Goal: Leave review/rating: Leave review/rating

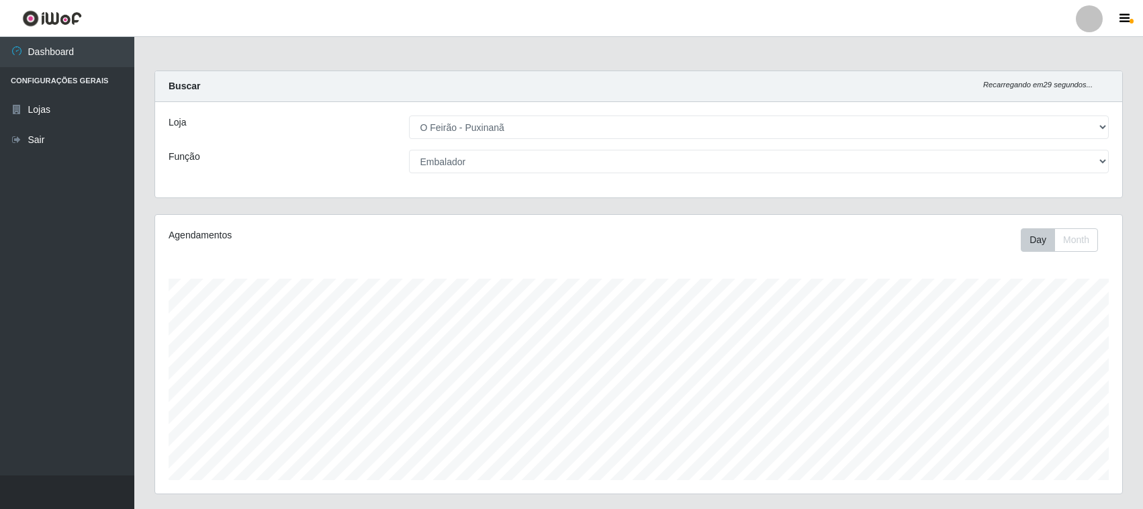
select select "191"
select select "1"
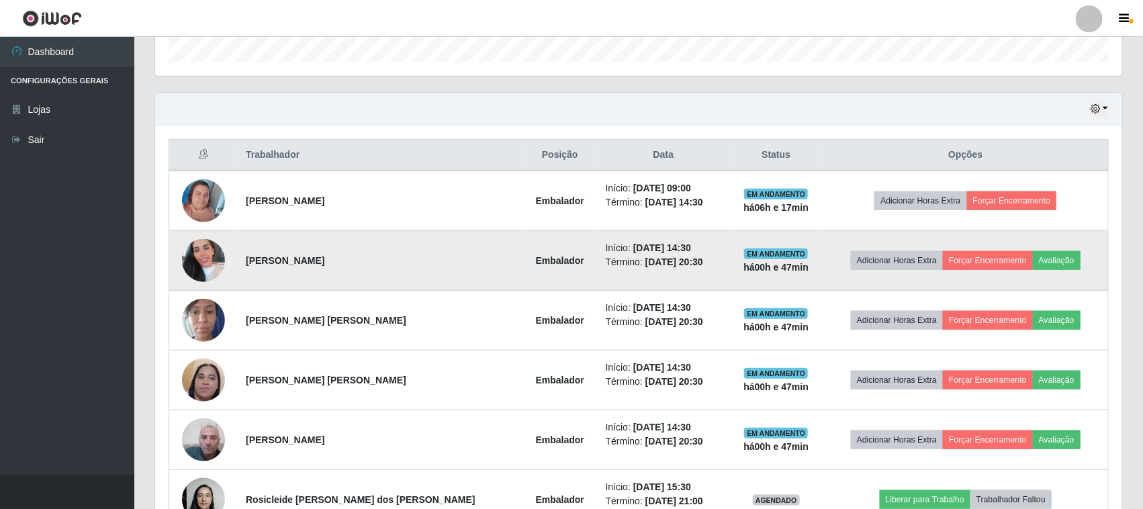
scroll to position [396, 0]
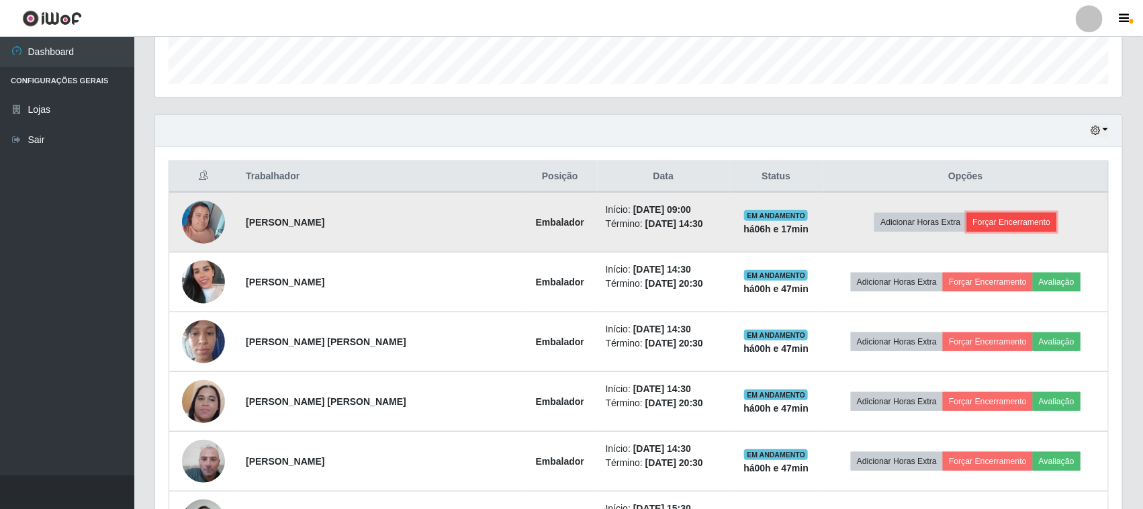
click at [1005, 222] on button "Forçar Encerramento" at bounding box center [1012, 222] width 90 height 19
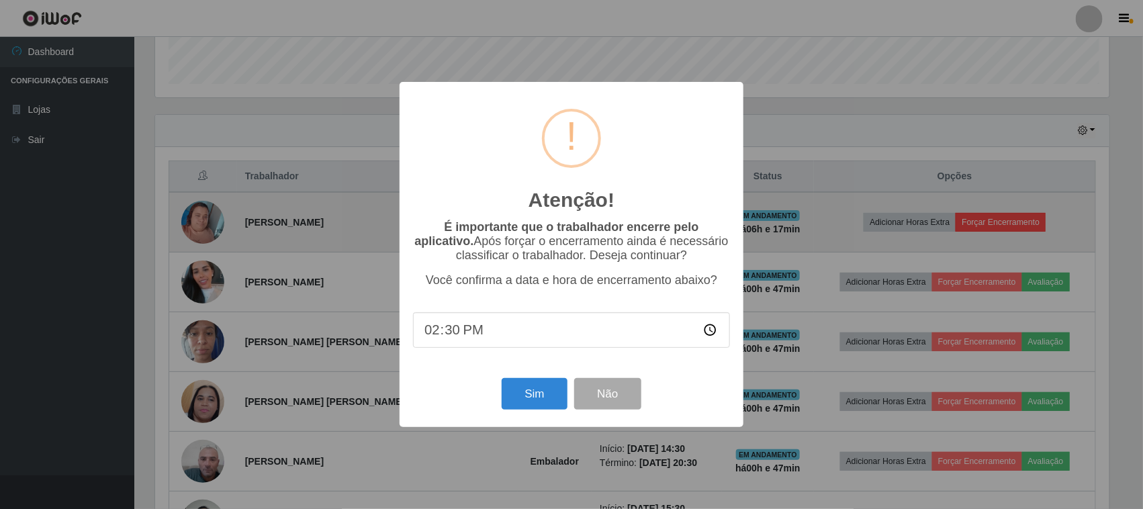
scroll to position [279, 958]
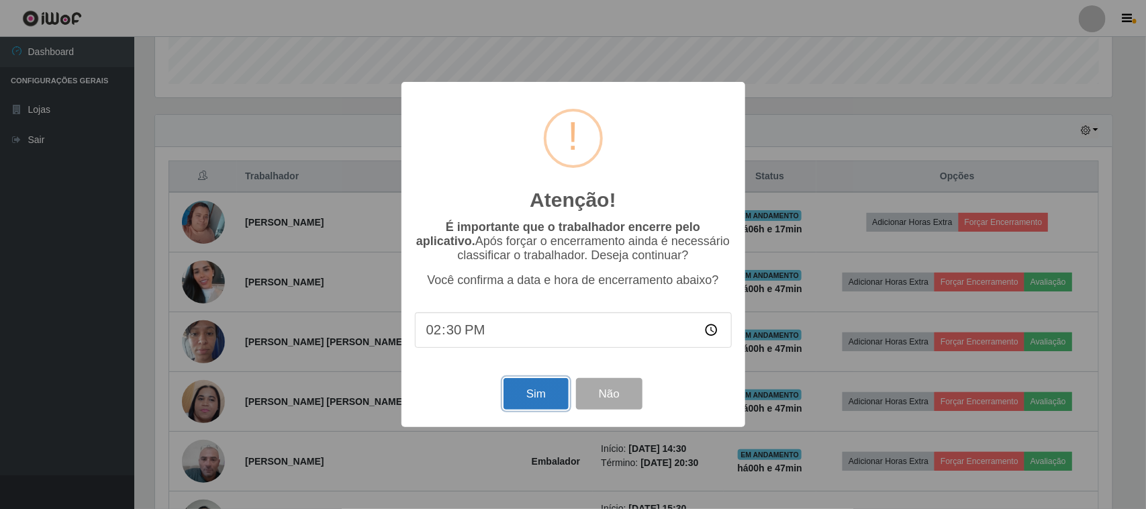
click at [537, 405] on button "Sim" at bounding box center [536, 394] width 65 height 32
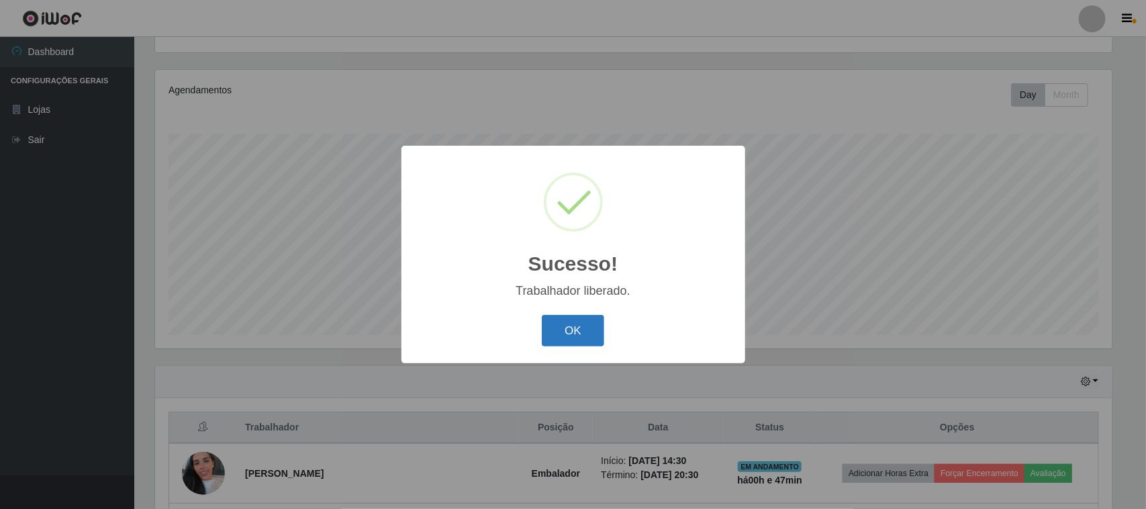
click at [578, 319] on button "OK" at bounding box center [573, 331] width 62 height 32
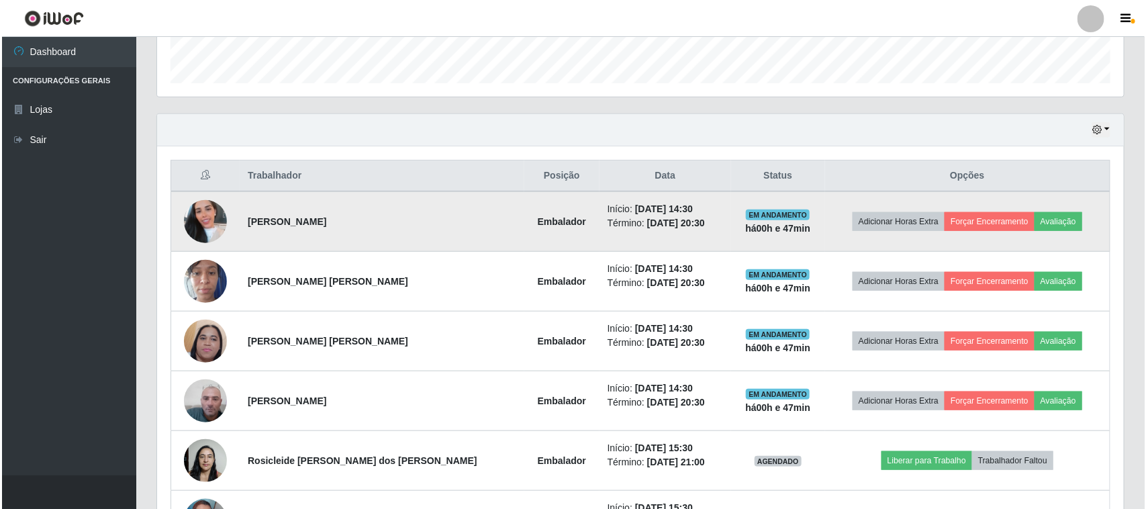
scroll to position [504, 0]
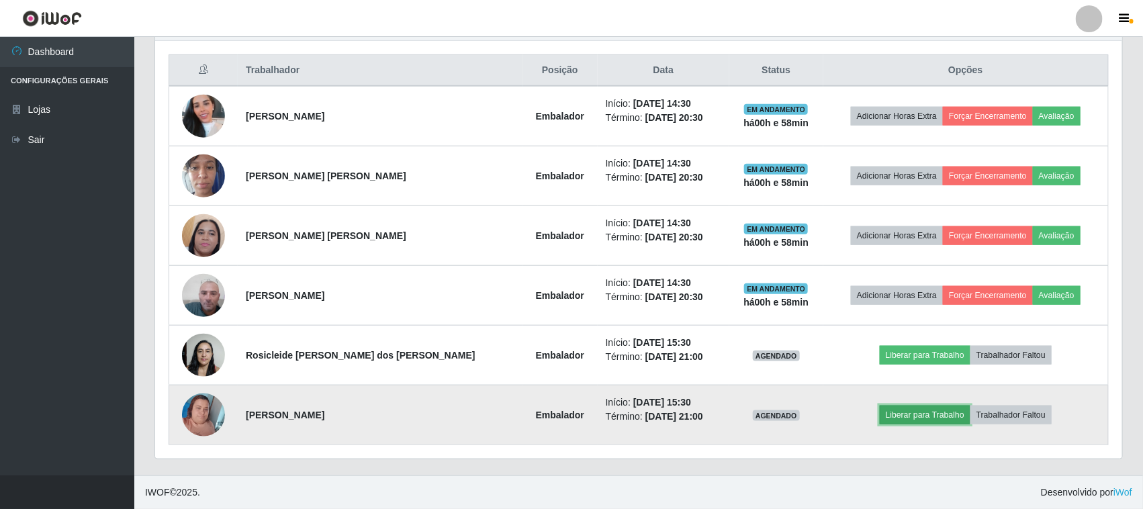
click at [907, 421] on button "Liberar para Trabalho" at bounding box center [925, 415] width 91 height 19
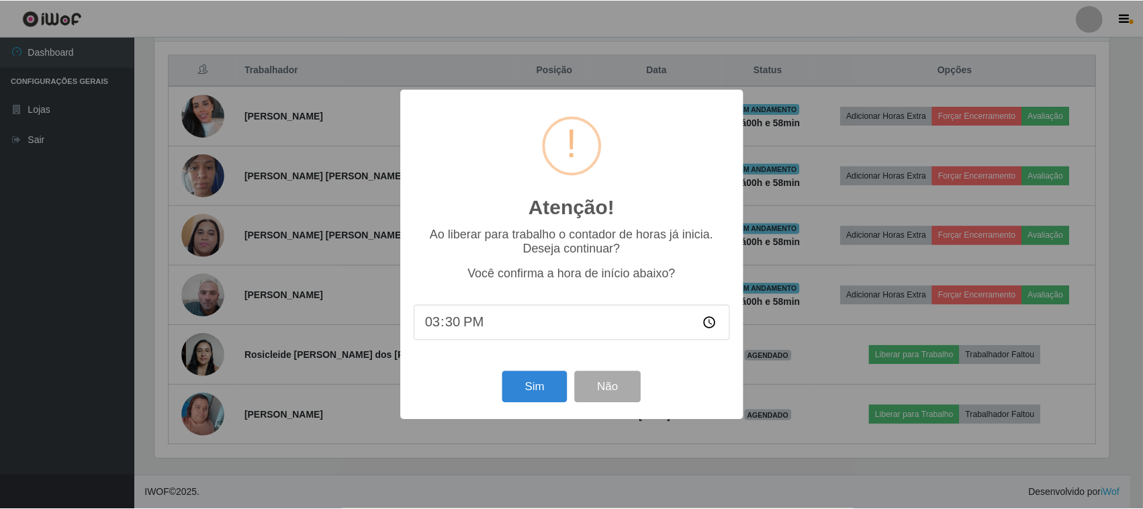
scroll to position [279, 958]
click at [516, 393] on button "Sim" at bounding box center [536, 387] width 65 height 32
click at [516, 393] on div "Atenção! × Ao liberar para trabalho o contador de horas já inicia. Deseja conti…" at bounding box center [573, 254] width 1146 height 509
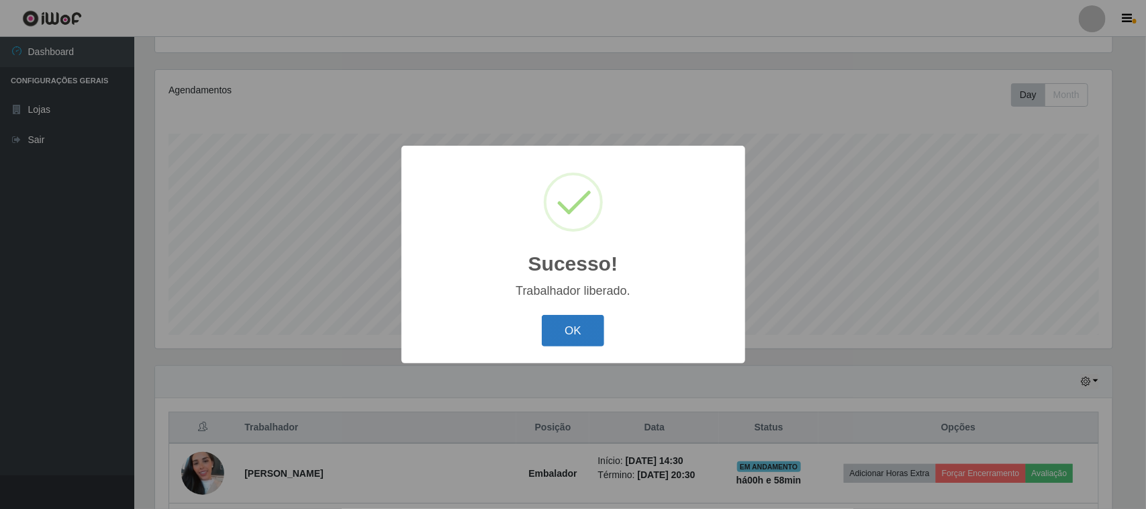
click at [563, 344] on button "OK" at bounding box center [573, 331] width 62 height 32
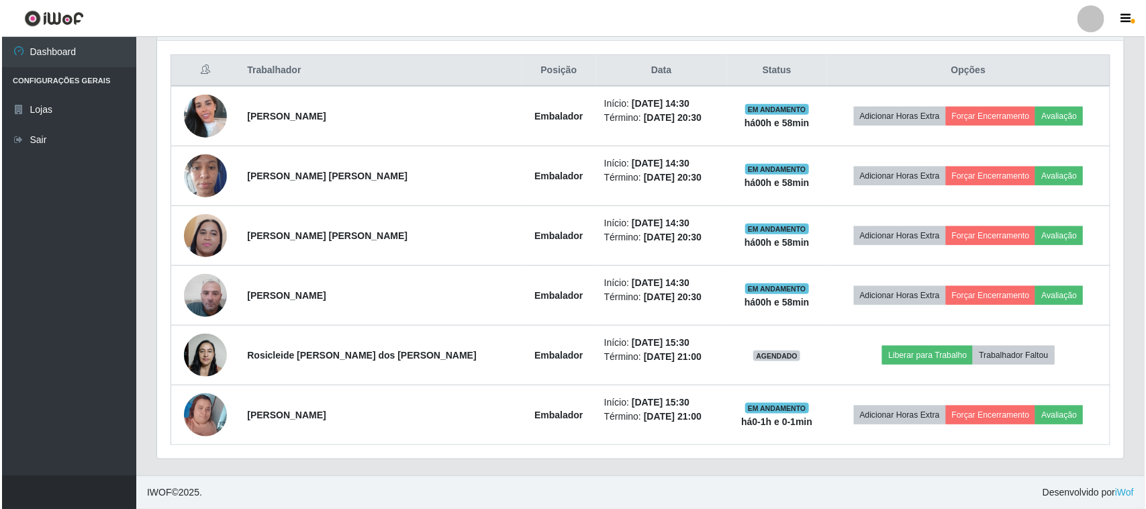
scroll to position [504, 0]
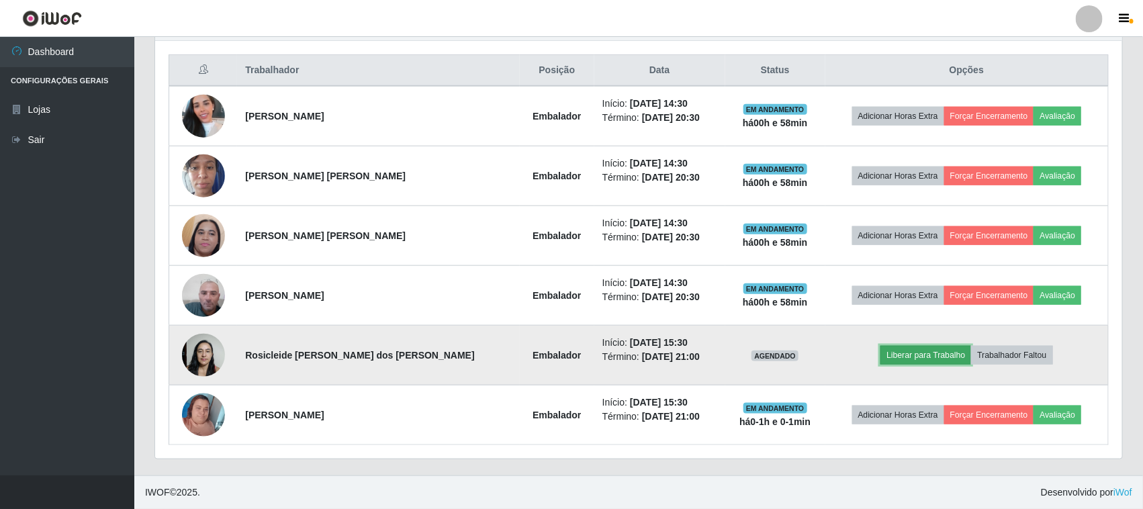
click at [915, 357] on button "Liberar para Trabalho" at bounding box center [926, 355] width 91 height 19
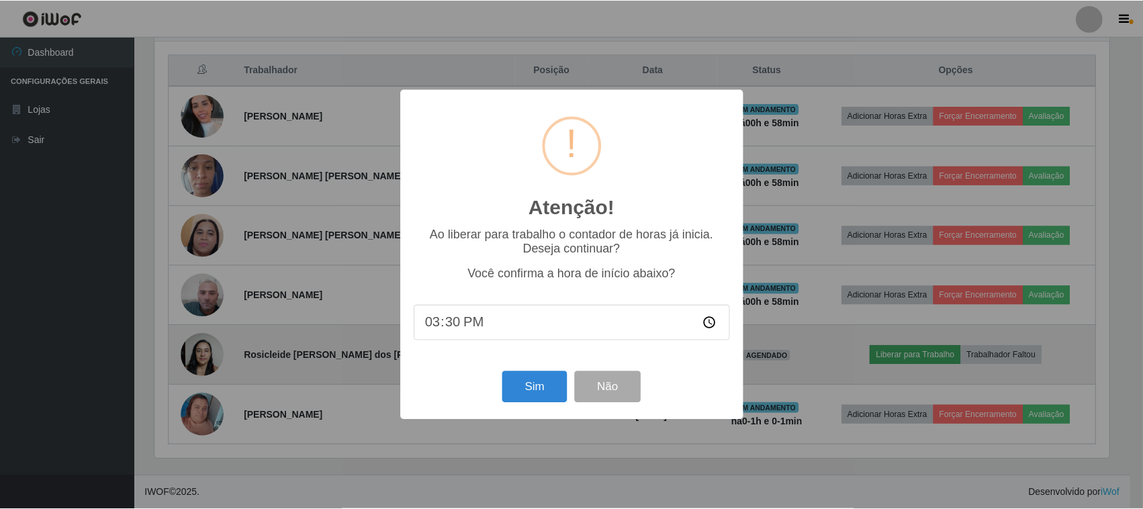
scroll to position [279, 958]
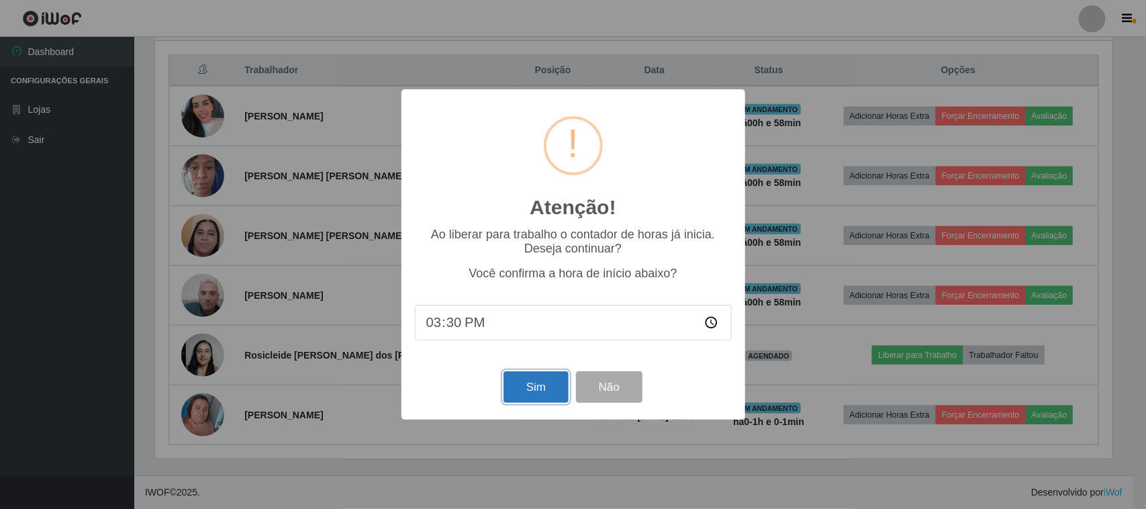
click at [546, 384] on button "Sim" at bounding box center [536, 387] width 65 height 32
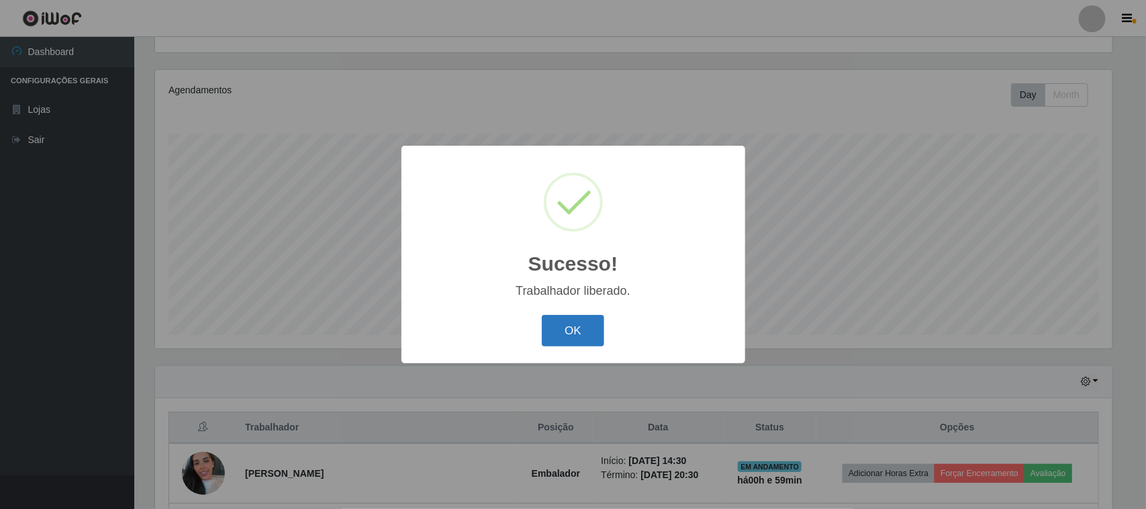
click at [576, 339] on button "OK" at bounding box center [573, 331] width 62 height 32
click at [576, 339] on div "Sucesso! × Trabalhador liberado. OK Cancel" at bounding box center [574, 255] width 344 height 218
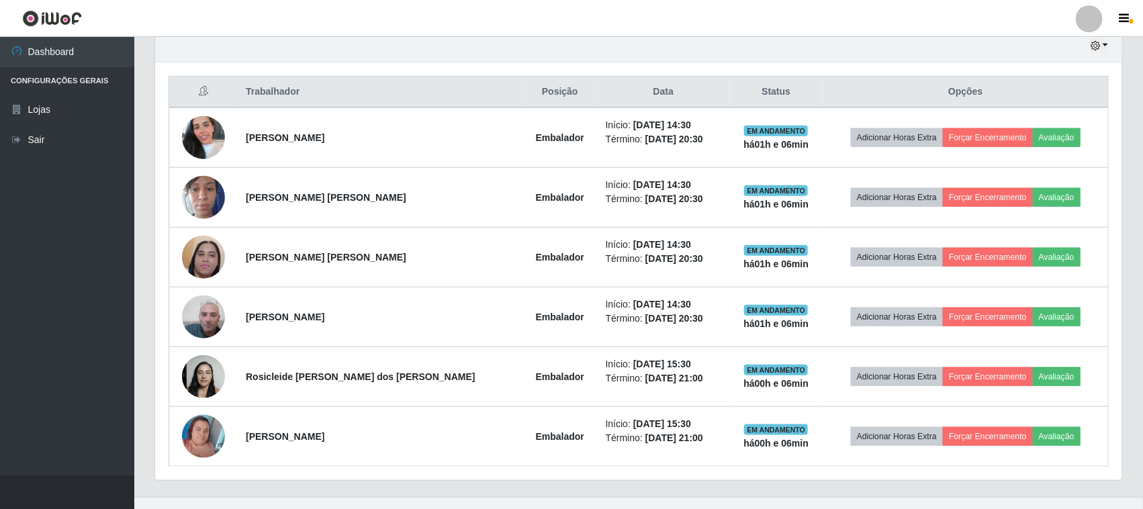
scroll to position [504, 0]
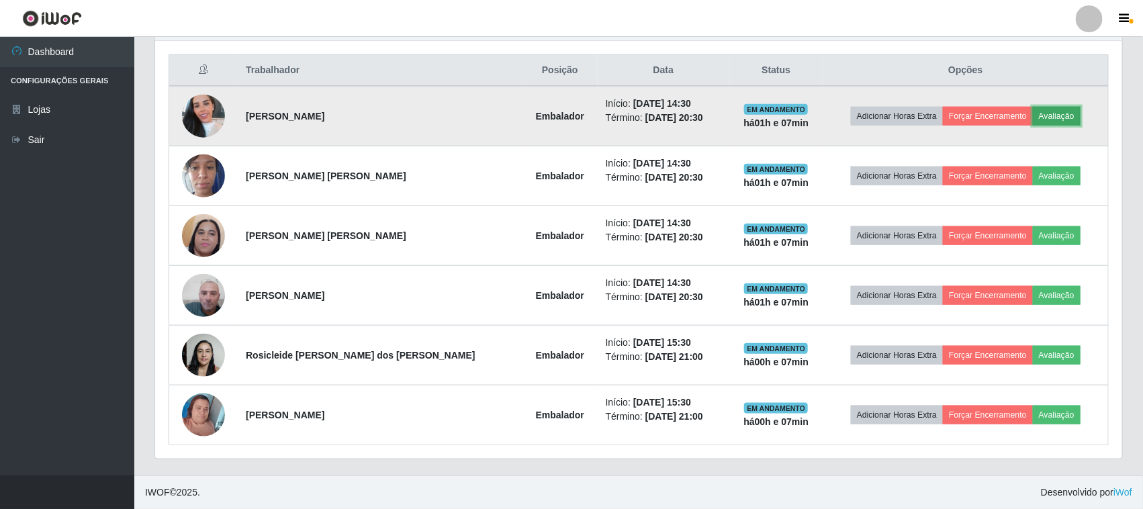
click at [1044, 118] on button "Avaliação" at bounding box center [1057, 116] width 48 height 19
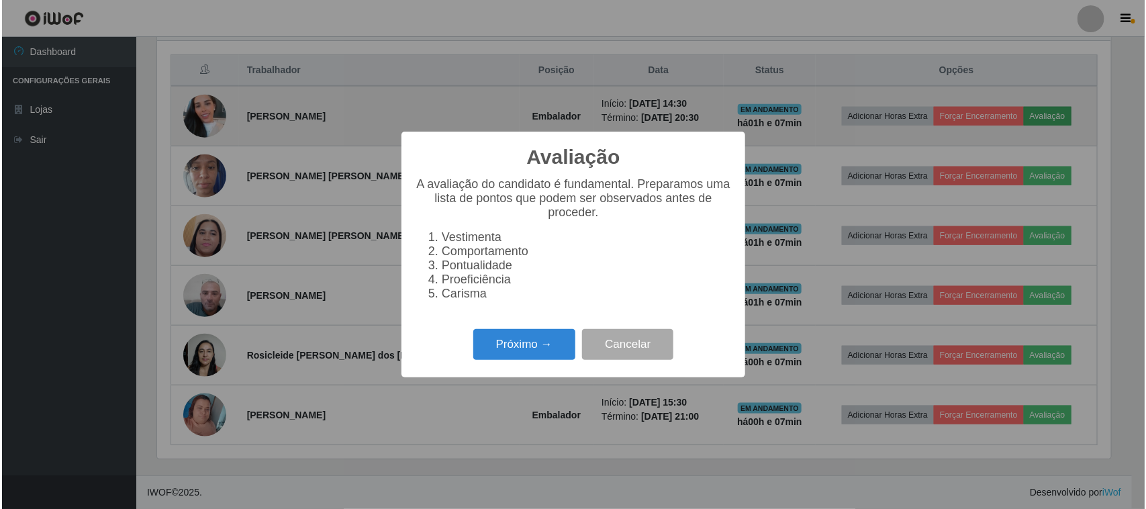
scroll to position [279, 958]
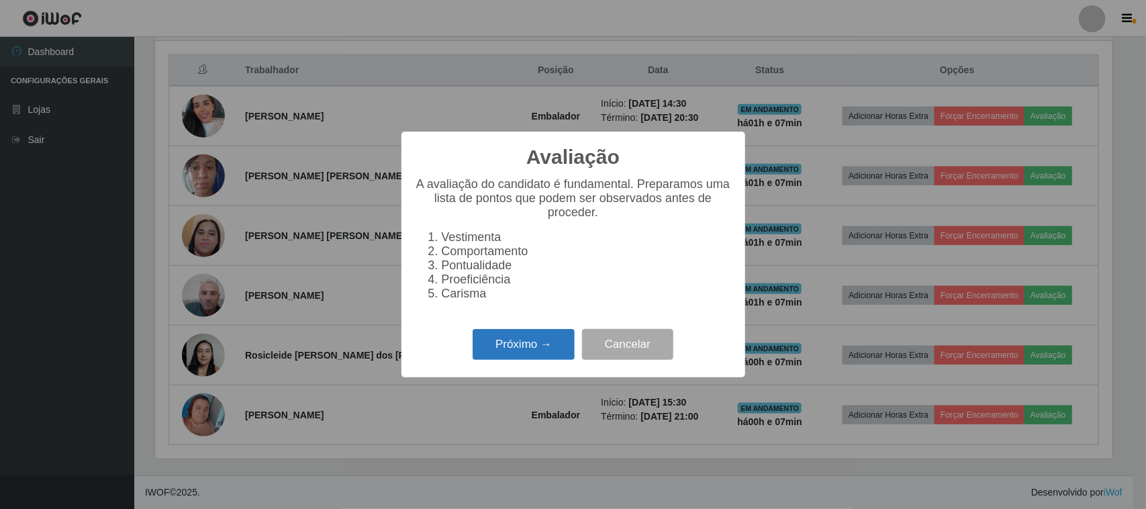
click at [551, 361] on button "Próximo →" at bounding box center [524, 345] width 102 height 32
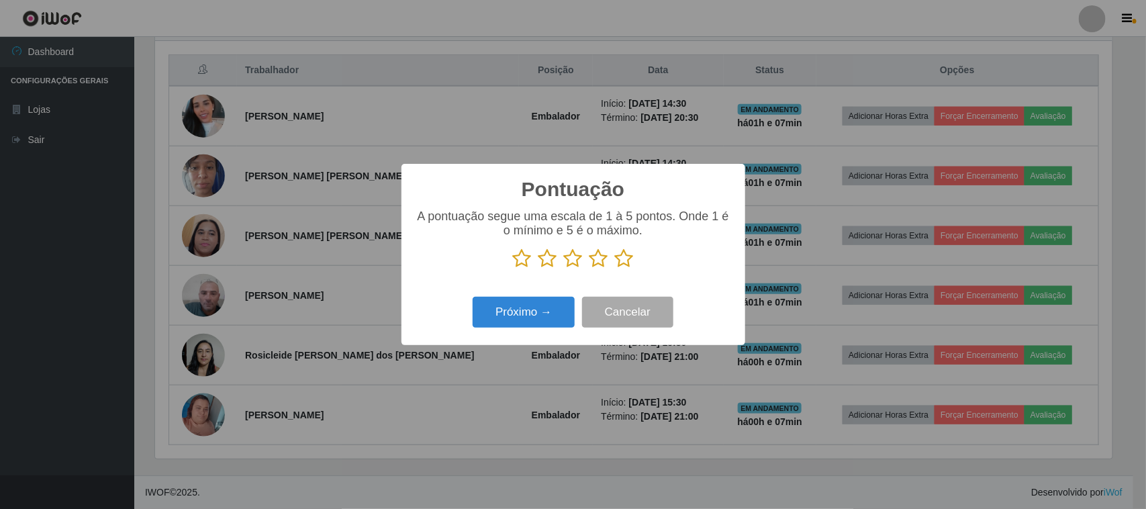
scroll to position [671352, 670673]
click at [568, 263] on icon at bounding box center [573, 259] width 19 height 20
click at [564, 269] on input "radio" at bounding box center [564, 269] width 0 height 0
click at [545, 310] on button "Próximo →" at bounding box center [524, 313] width 102 height 32
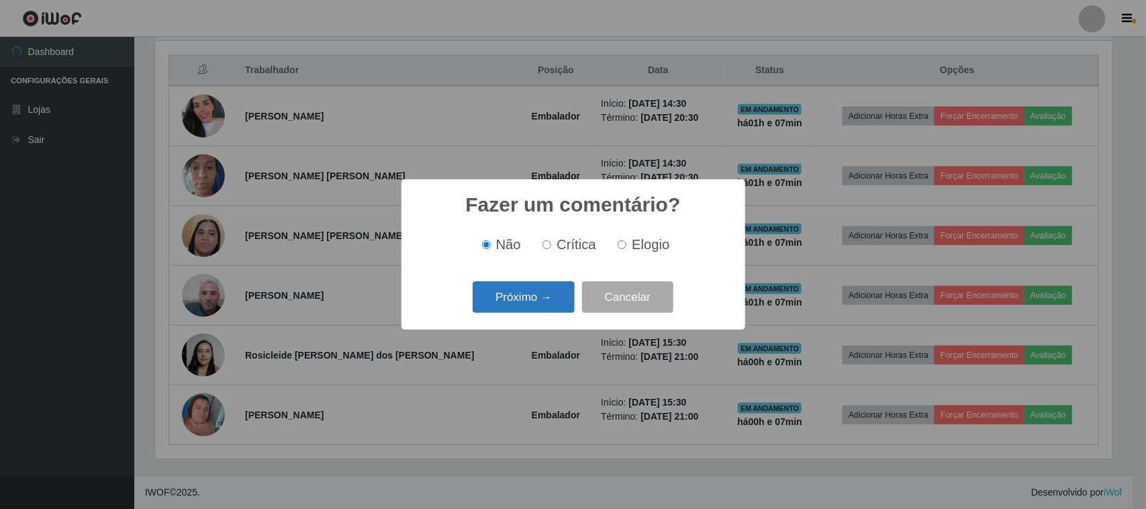
click at [543, 309] on button "Próximo →" at bounding box center [524, 297] width 102 height 32
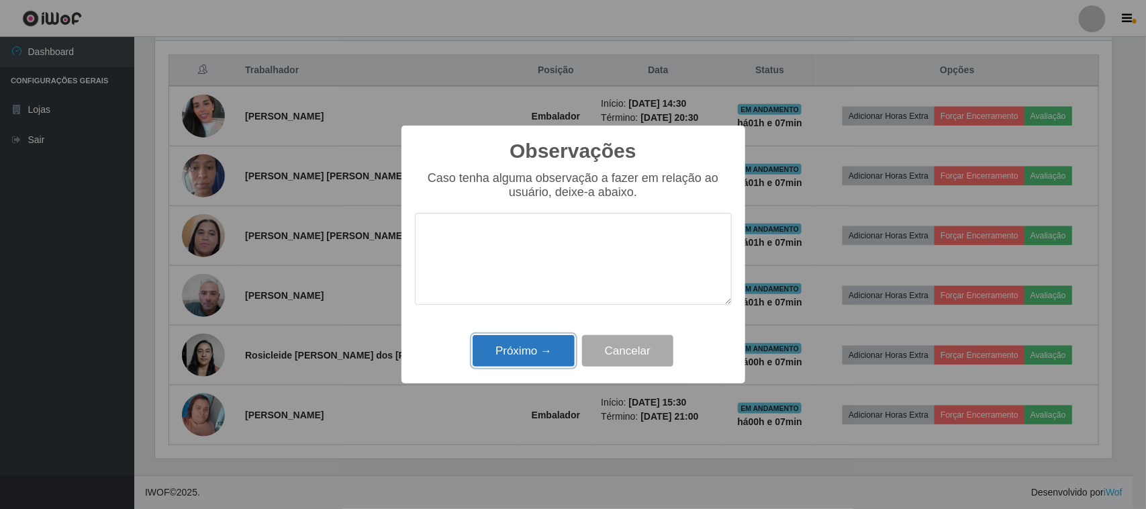
click at [535, 356] on button "Próximo →" at bounding box center [524, 351] width 102 height 32
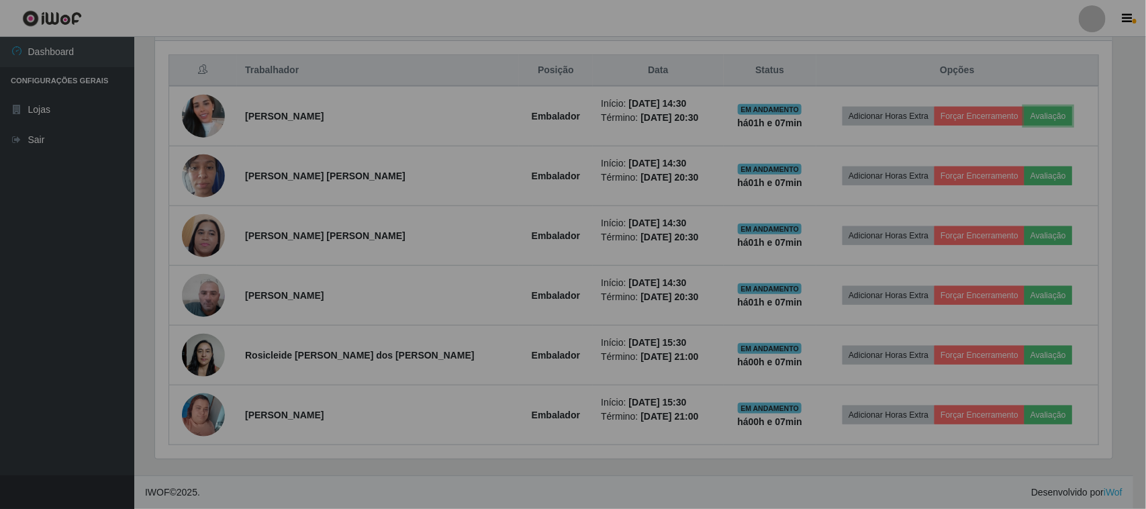
scroll to position [279, 967]
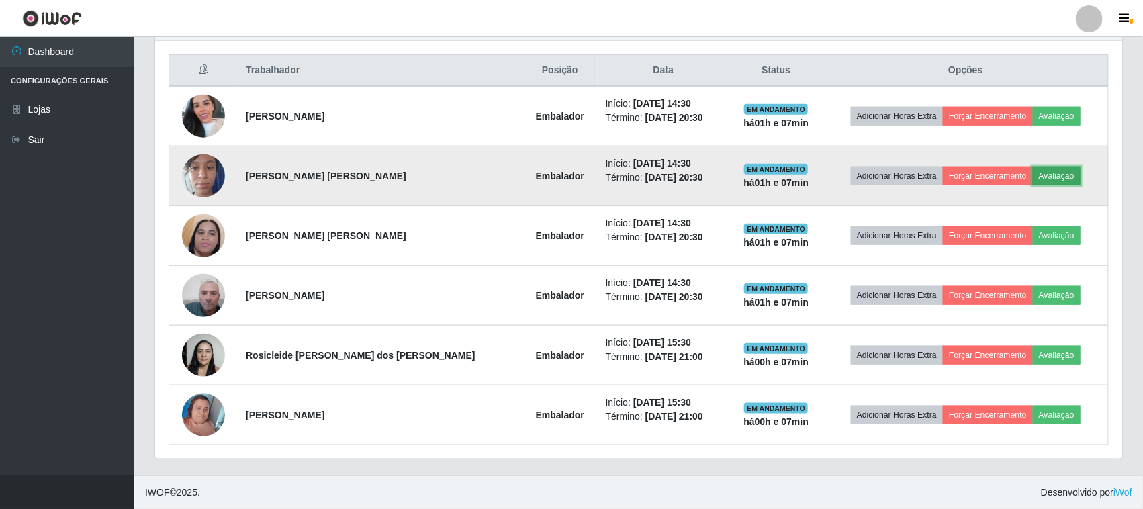
click at [1043, 178] on button "Avaliação" at bounding box center [1057, 176] width 48 height 19
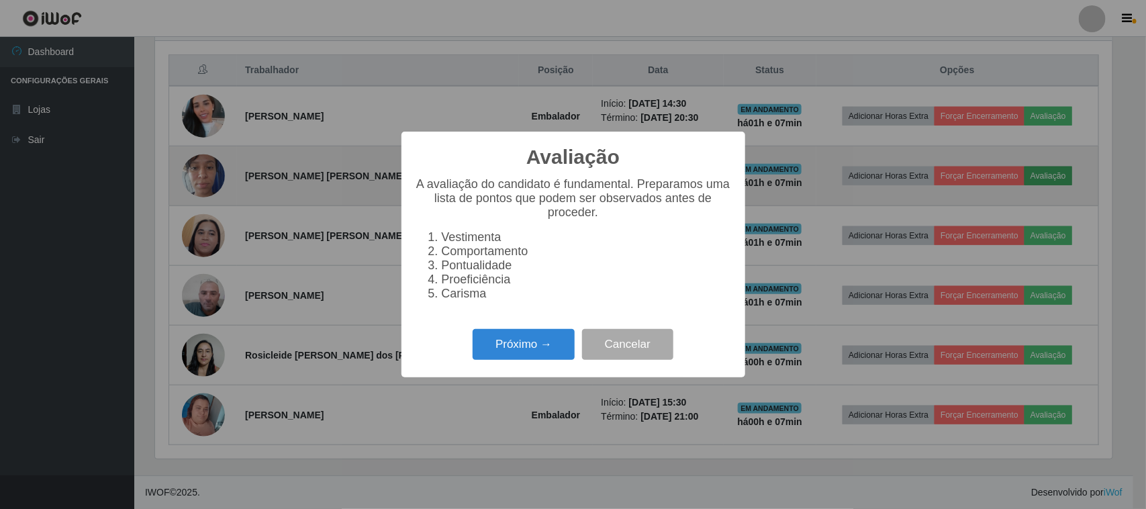
scroll to position [279, 958]
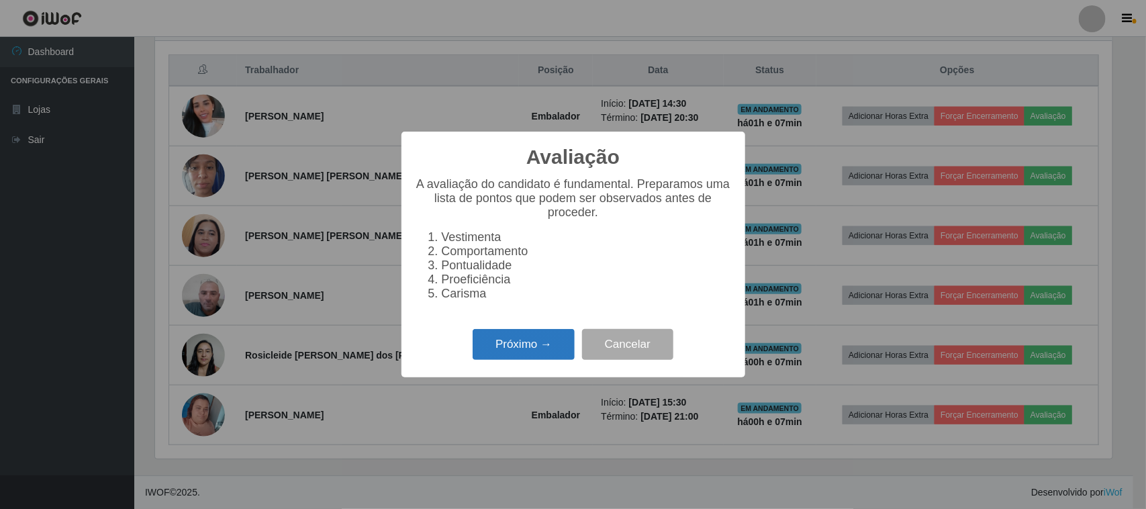
click at [564, 357] on button "Próximo →" at bounding box center [524, 345] width 102 height 32
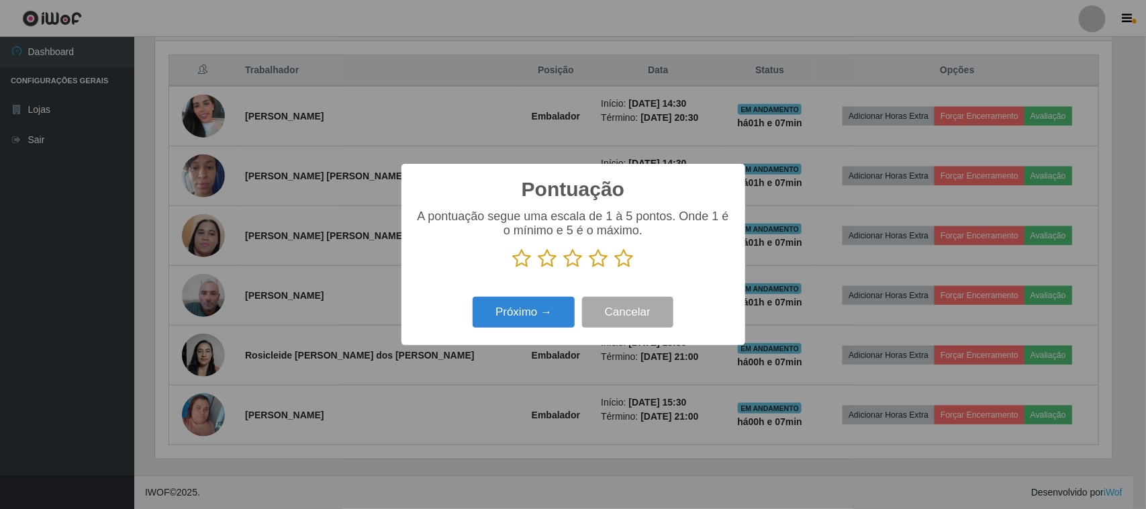
scroll to position [671352, 670673]
click at [571, 262] on icon at bounding box center [573, 259] width 19 height 20
click at [564, 269] on input "radio" at bounding box center [564, 269] width 0 height 0
click at [544, 328] on button "Próximo →" at bounding box center [524, 313] width 102 height 32
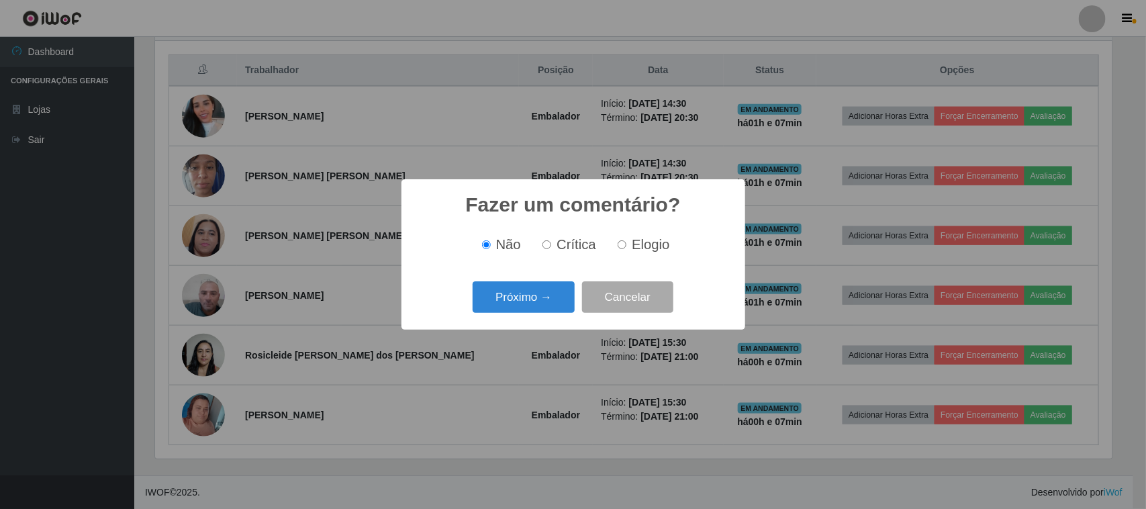
click at [526, 316] on div "Próximo → Cancelar" at bounding box center [573, 297] width 317 height 38
click at [525, 308] on button "Próximo →" at bounding box center [524, 297] width 102 height 32
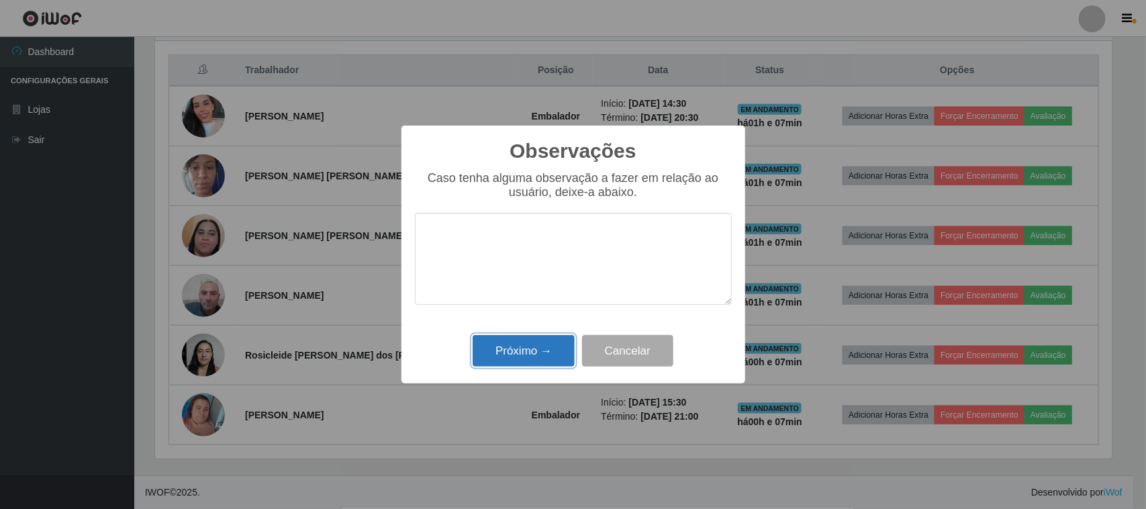
click at [527, 351] on button "Próximo →" at bounding box center [524, 351] width 102 height 32
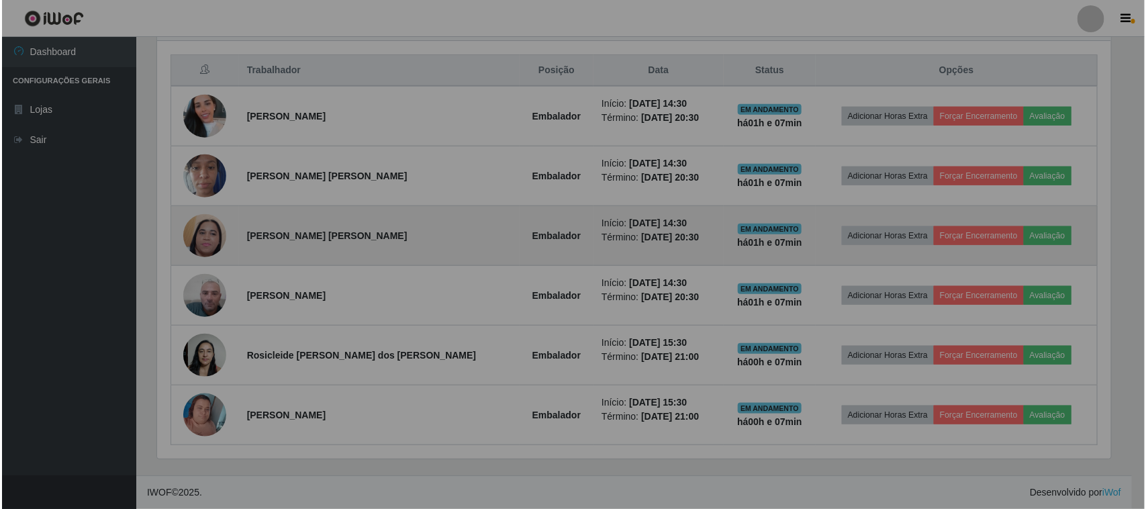
scroll to position [279, 967]
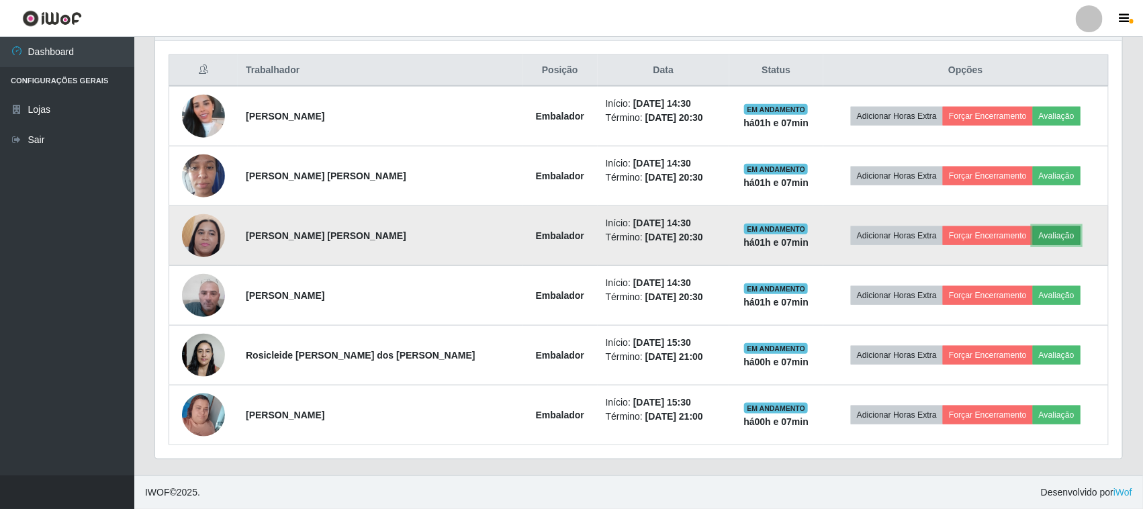
click at [1040, 240] on button "Avaliação" at bounding box center [1057, 235] width 48 height 19
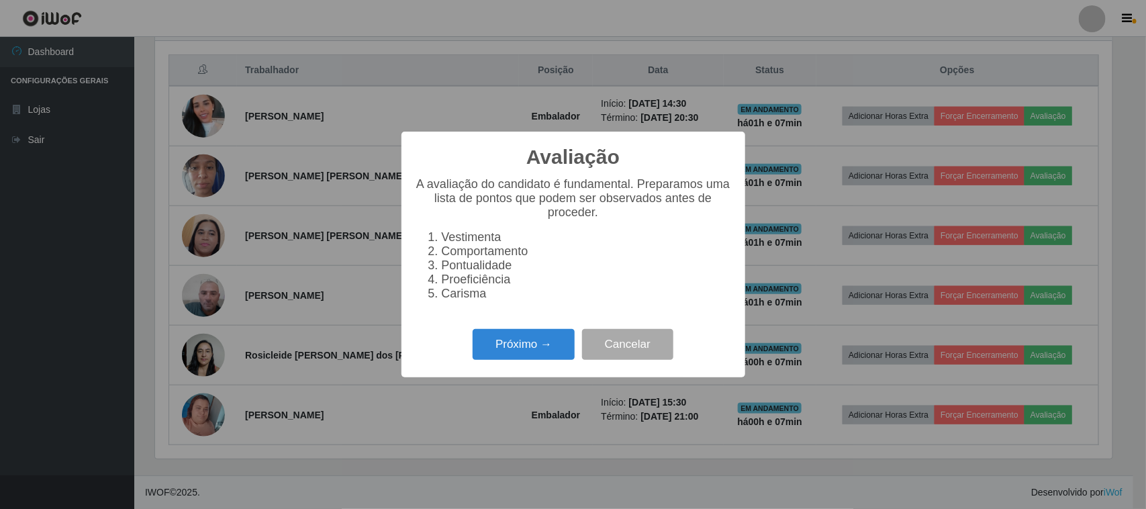
scroll to position [279, 958]
click at [543, 353] on button "Próximo →" at bounding box center [524, 345] width 102 height 32
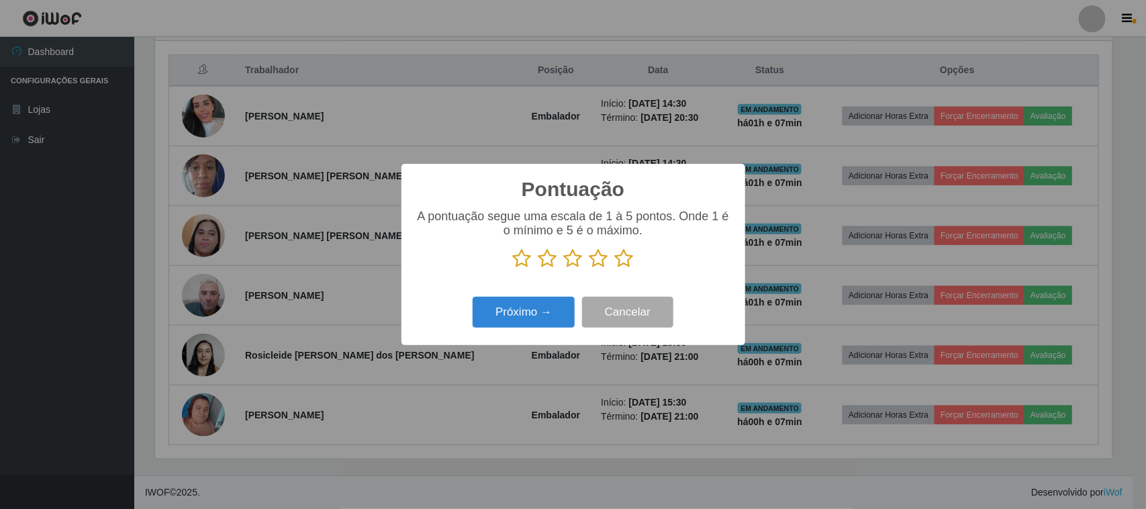
scroll to position [671352, 670673]
click at [533, 324] on button "Próximo →" at bounding box center [524, 313] width 102 height 32
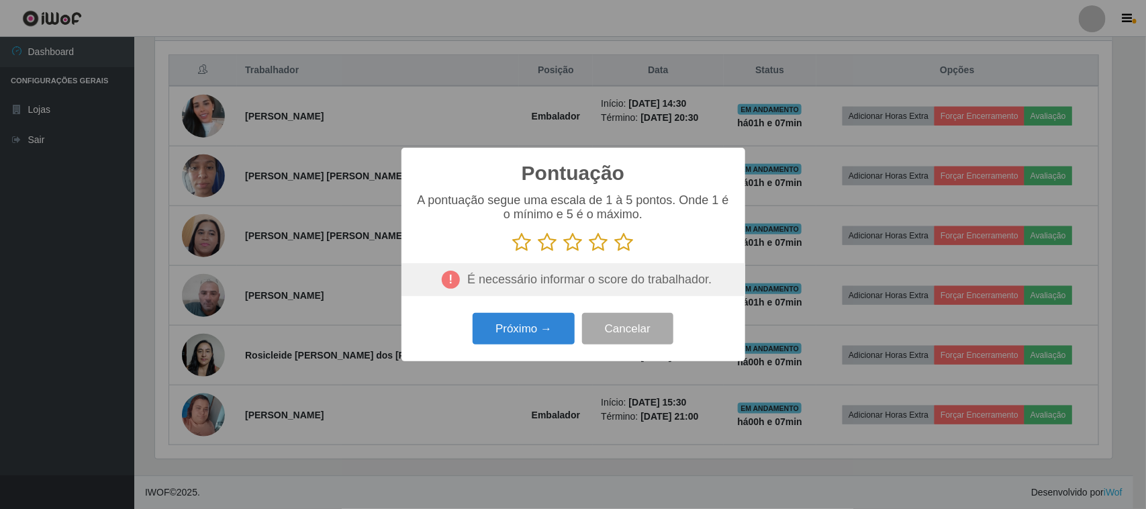
click at [568, 246] on icon at bounding box center [573, 242] width 19 height 20
click at [564, 253] on input "radio" at bounding box center [564, 253] width 0 height 0
click at [516, 334] on button "Próximo →" at bounding box center [524, 329] width 102 height 32
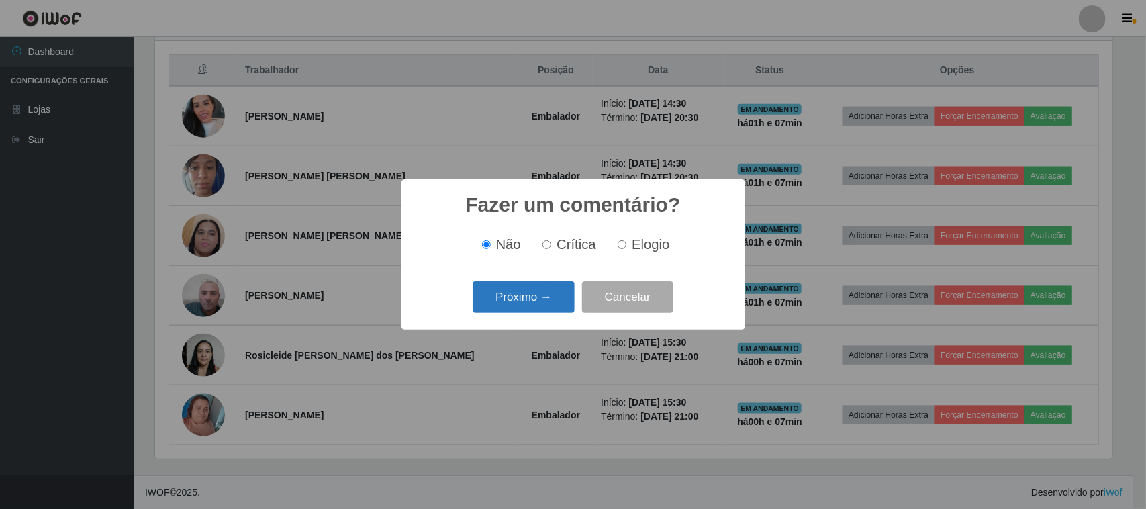
click at [531, 299] on button "Próximo →" at bounding box center [524, 297] width 102 height 32
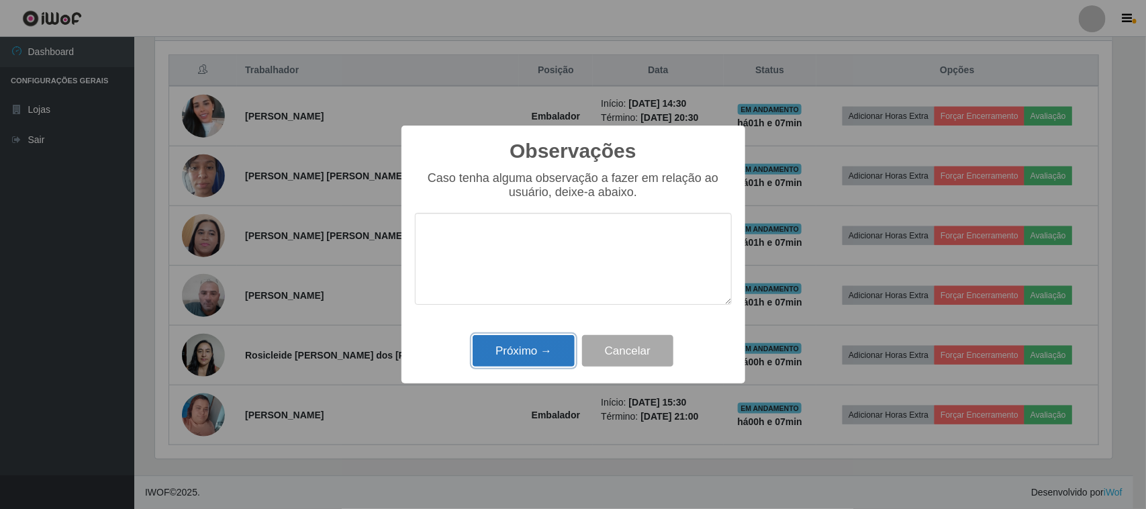
click at [514, 363] on button "Próximo →" at bounding box center [524, 351] width 102 height 32
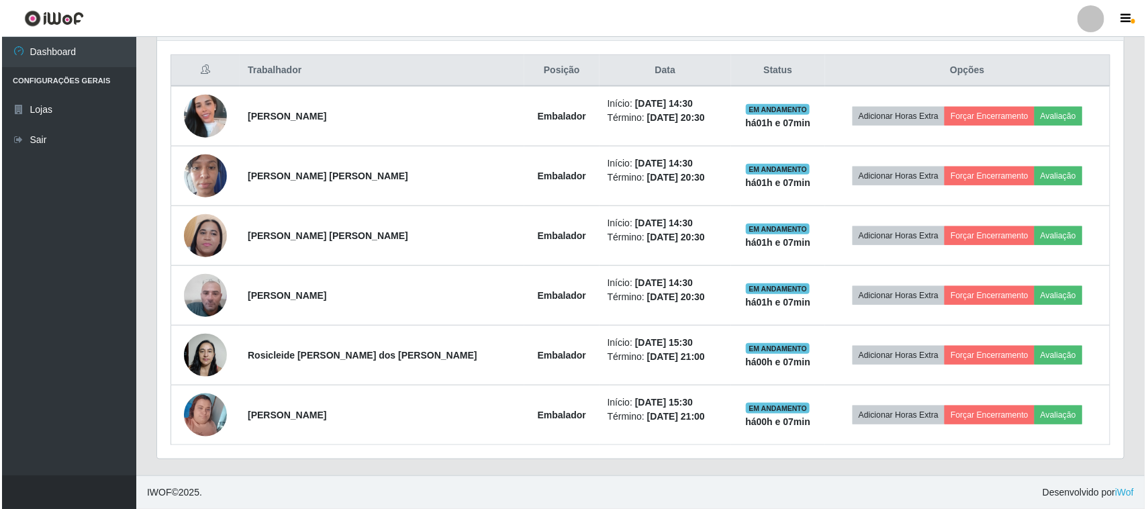
scroll to position [279, 967]
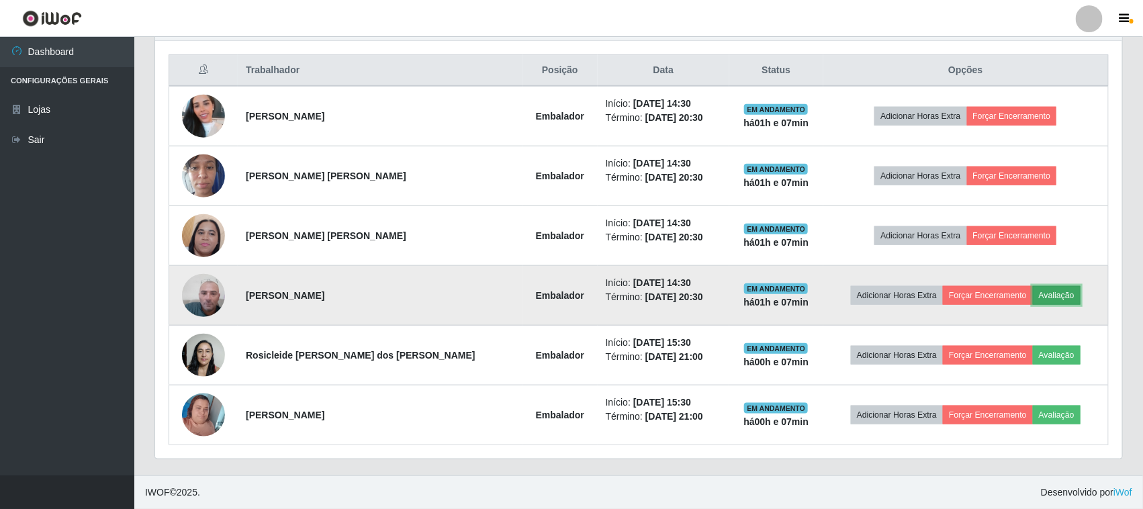
click at [1042, 297] on button "Avaliação" at bounding box center [1057, 295] width 48 height 19
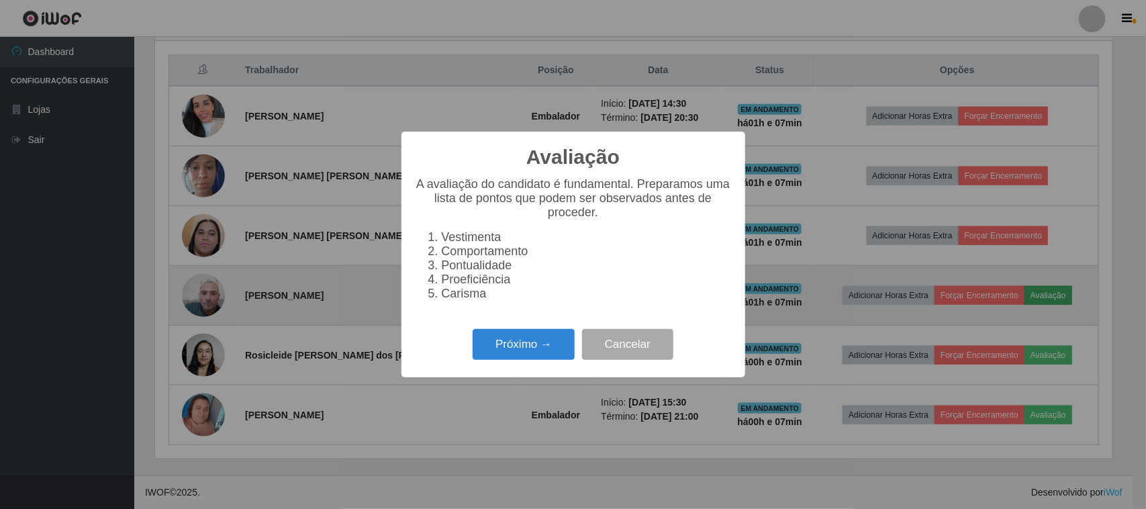
scroll to position [279, 958]
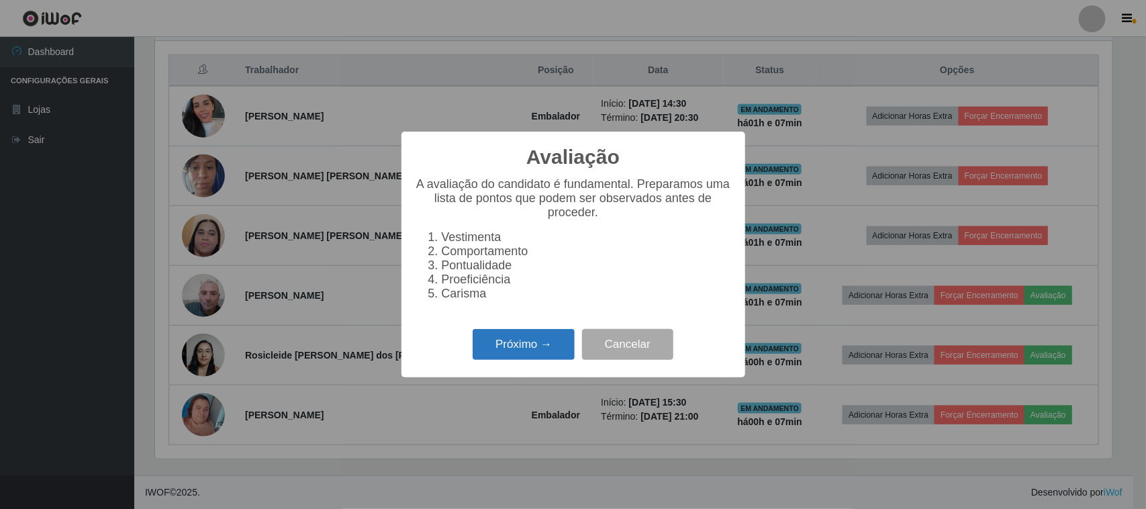
click at [497, 361] on button "Próximo →" at bounding box center [524, 345] width 102 height 32
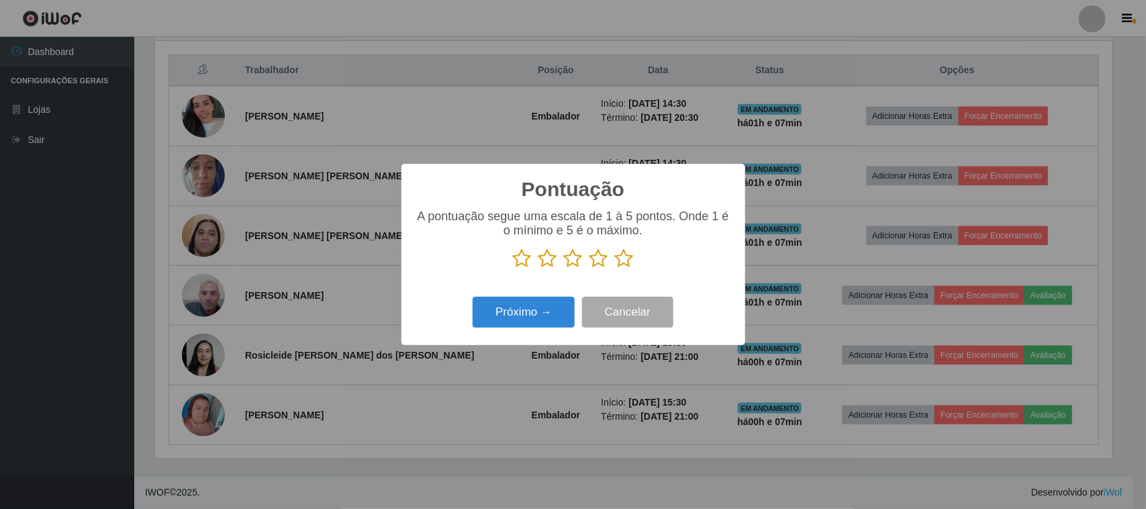
scroll to position [671352, 670673]
click at [571, 263] on icon at bounding box center [573, 259] width 19 height 20
click at [564, 269] on input "radio" at bounding box center [564, 269] width 0 height 0
click at [525, 324] on button "Próximo →" at bounding box center [524, 313] width 102 height 32
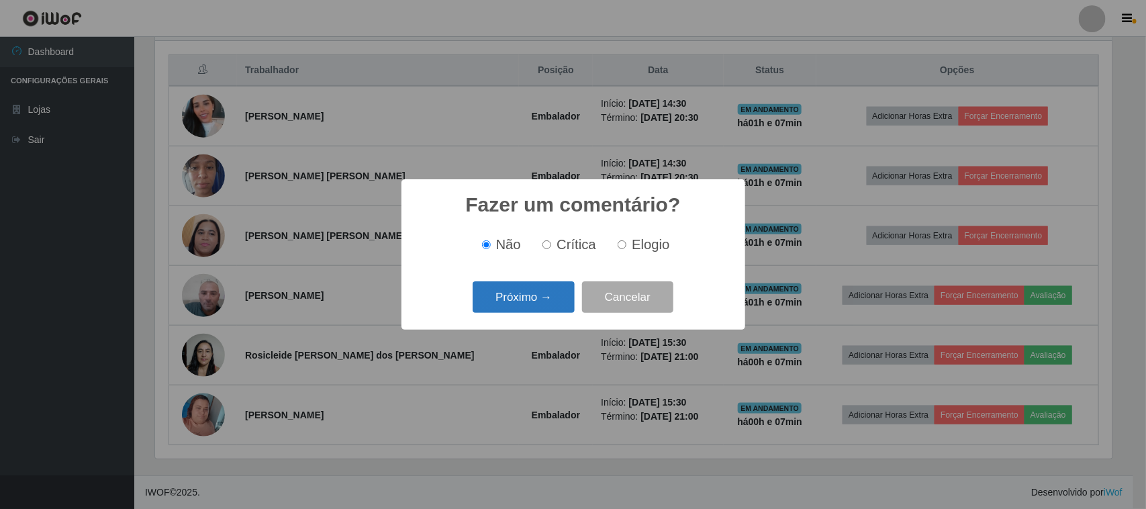
click at [514, 310] on button "Próximo →" at bounding box center [524, 297] width 102 height 32
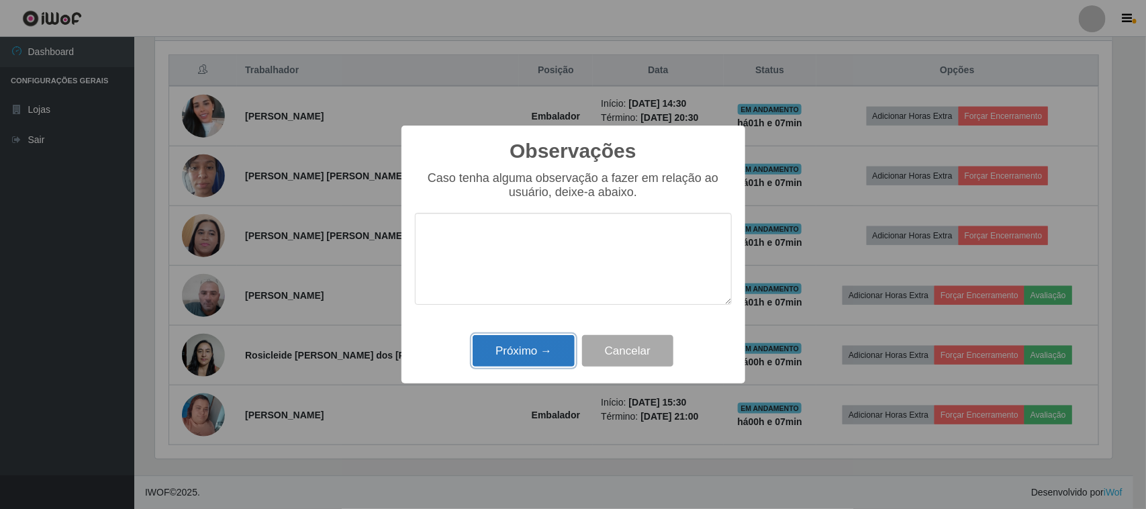
click at [514, 351] on button "Próximo →" at bounding box center [524, 351] width 102 height 32
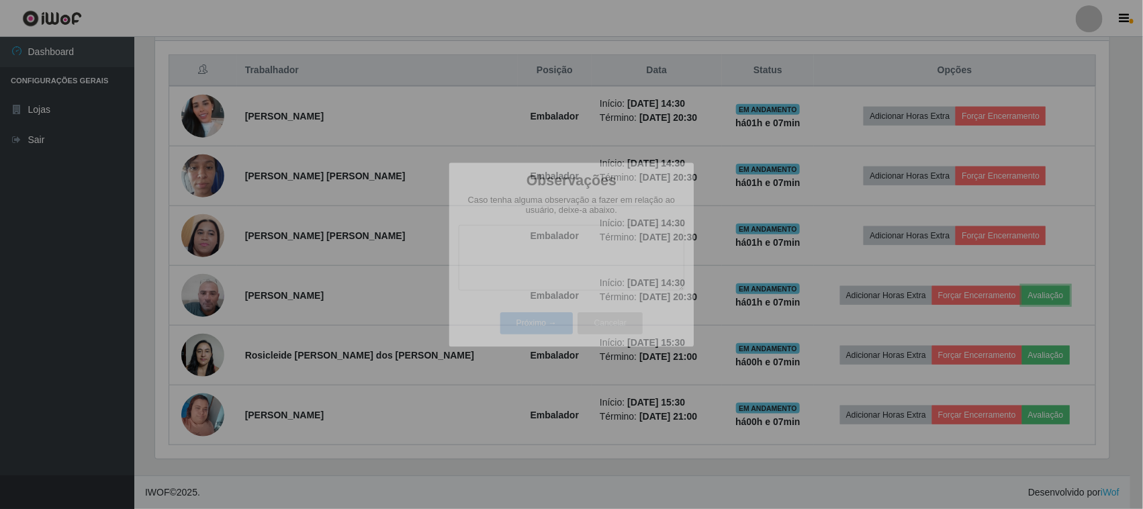
scroll to position [279, 967]
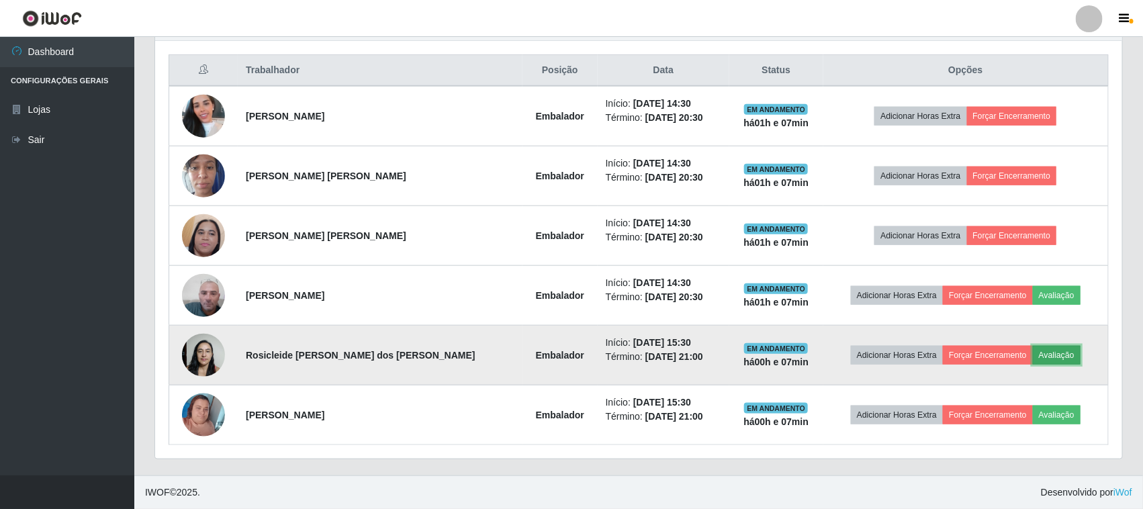
click at [1038, 357] on button "Avaliação" at bounding box center [1057, 355] width 48 height 19
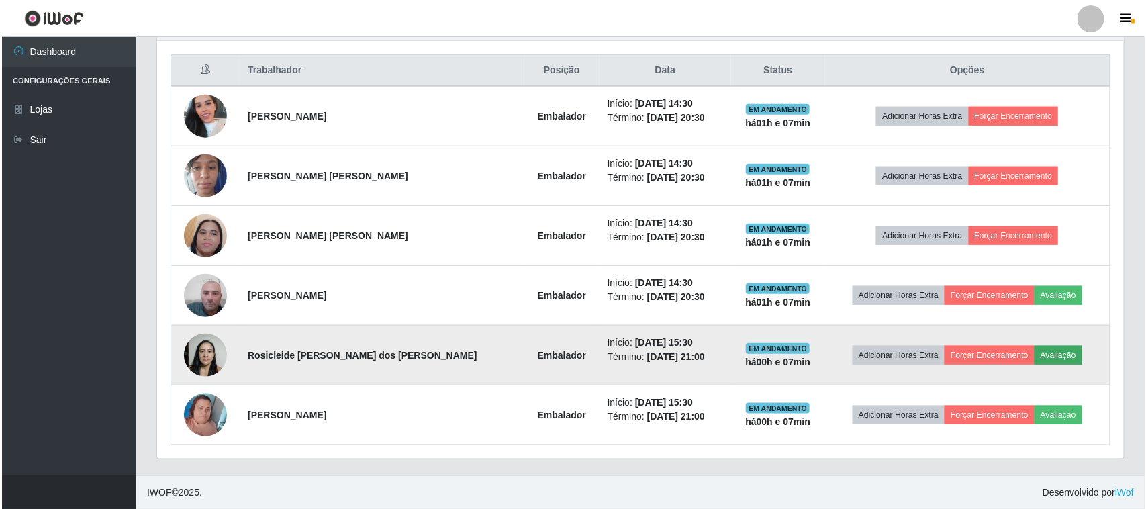
scroll to position [279, 958]
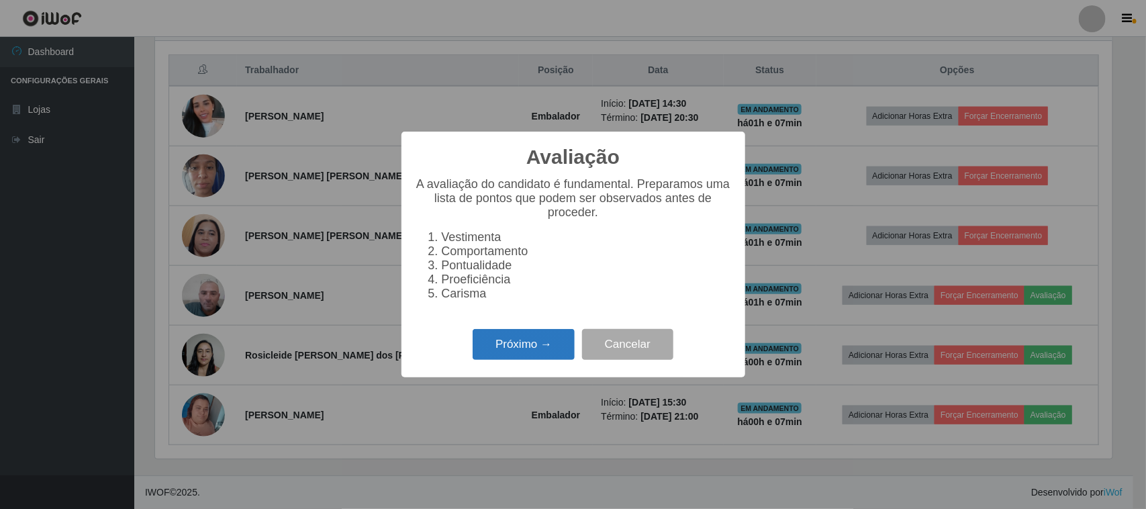
click at [544, 361] on button "Próximo →" at bounding box center [524, 345] width 102 height 32
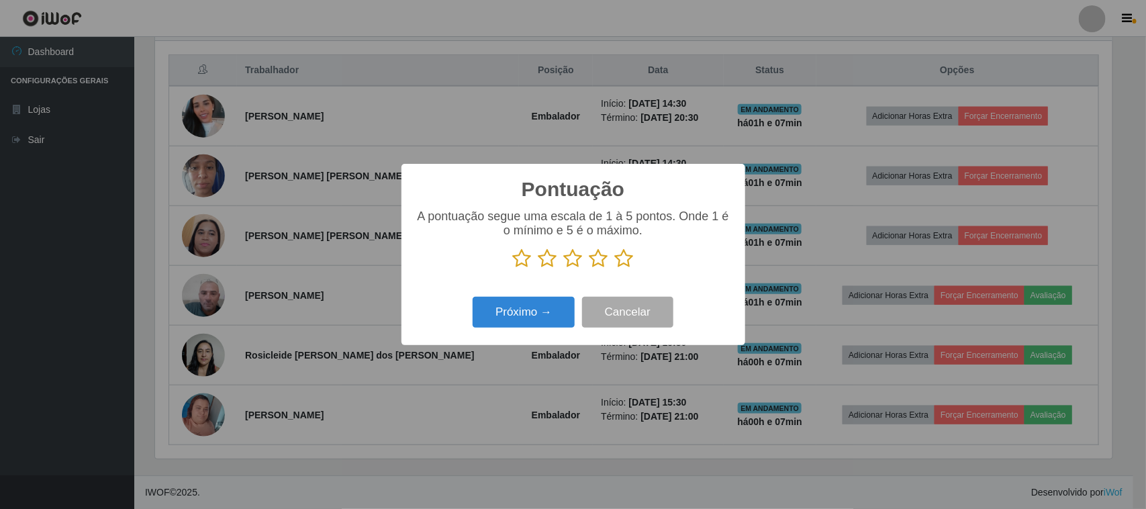
scroll to position [671352, 670673]
click at [570, 261] on icon at bounding box center [573, 259] width 19 height 20
click at [564, 269] on input "radio" at bounding box center [564, 269] width 0 height 0
click at [529, 312] on button "Próximo →" at bounding box center [524, 313] width 102 height 32
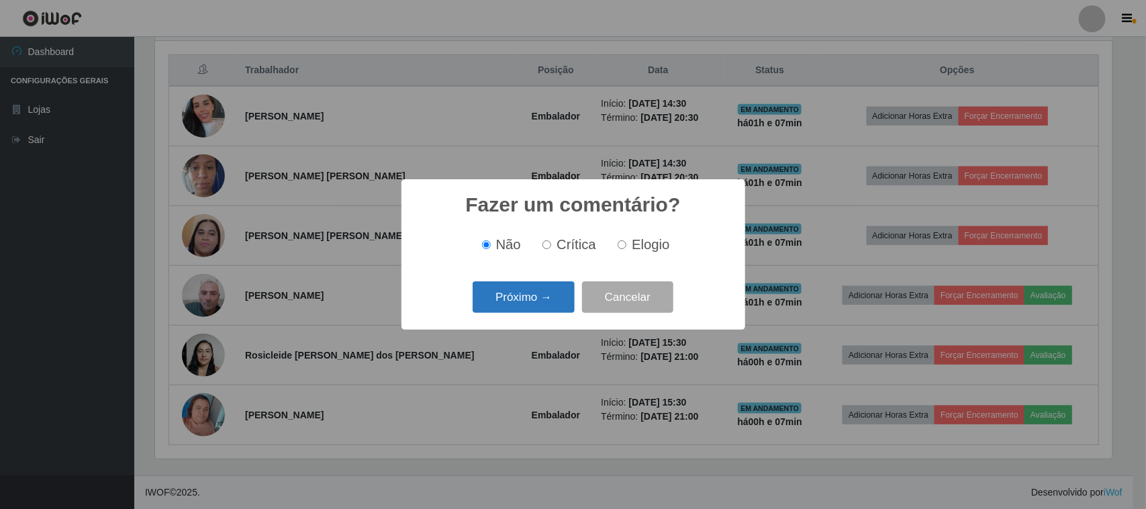
click at [522, 301] on button "Próximo →" at bounding box center [524, 297] width 102 height 32
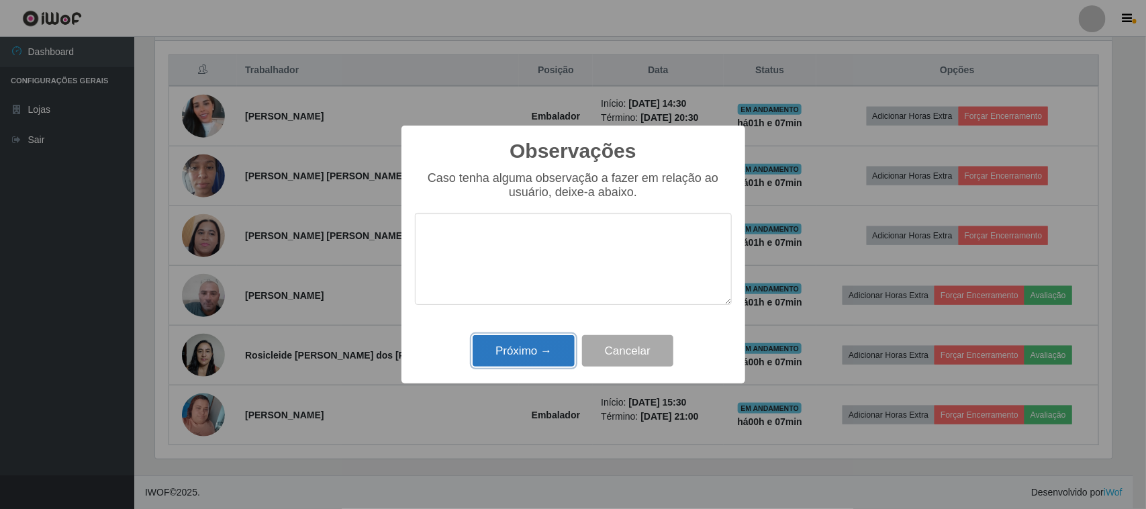
click at [524, 357] on button "Próximo →" at bounding box center [524, 351] width 102 height 32
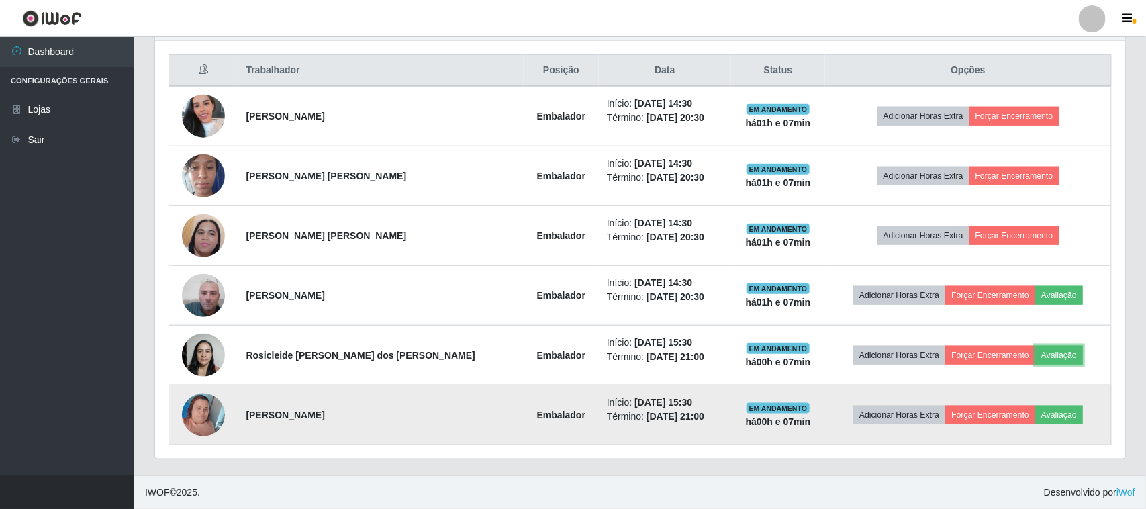
scroll to position [279, 967]
click at [1035, 418] on button "Avaliação" at bounding box center [1057, 415] width 48 height 19
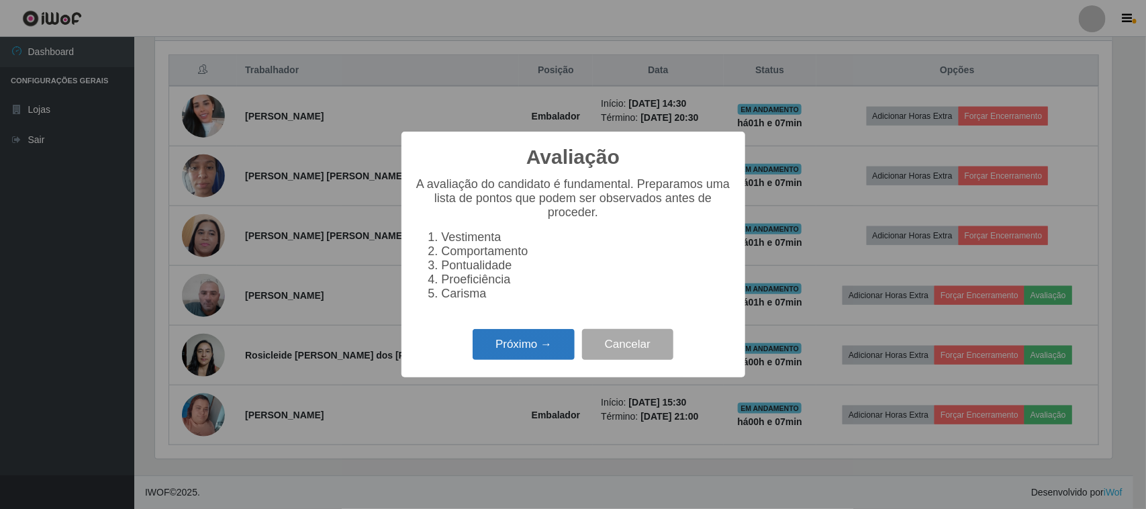
click at [538, 357] on button "Próximo →" at bounding box center [524, 345] width 102 height 32
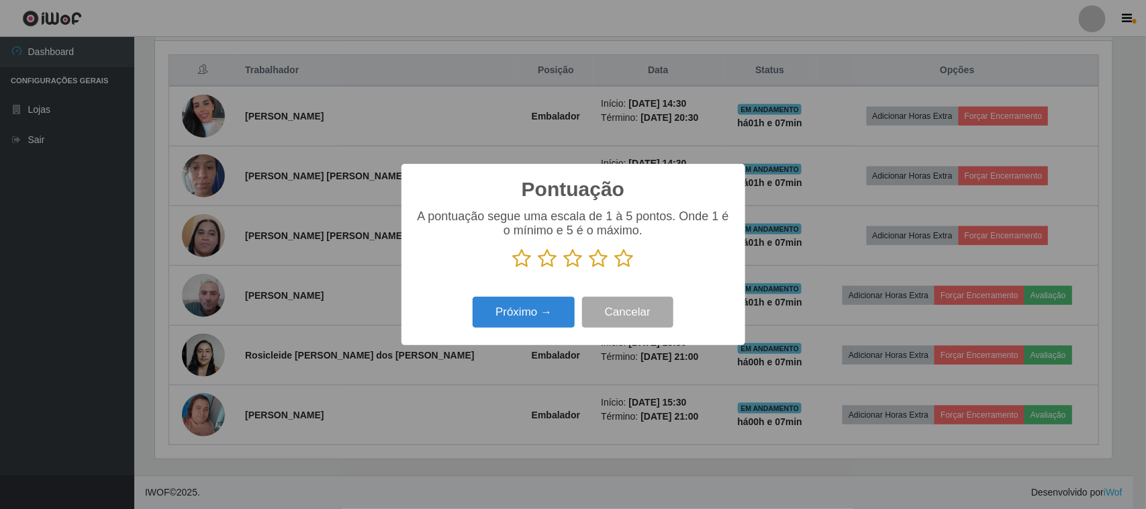
click at [570, 264] on icon at bounding box center [573, 259] width 19 height 20
click at [564, 269] on input "radio" at bounding box center [564, 269] width 0 height 0
click at [535, 316] on button "Próximo →" at bounding box center [524, 313] width 102 height 32
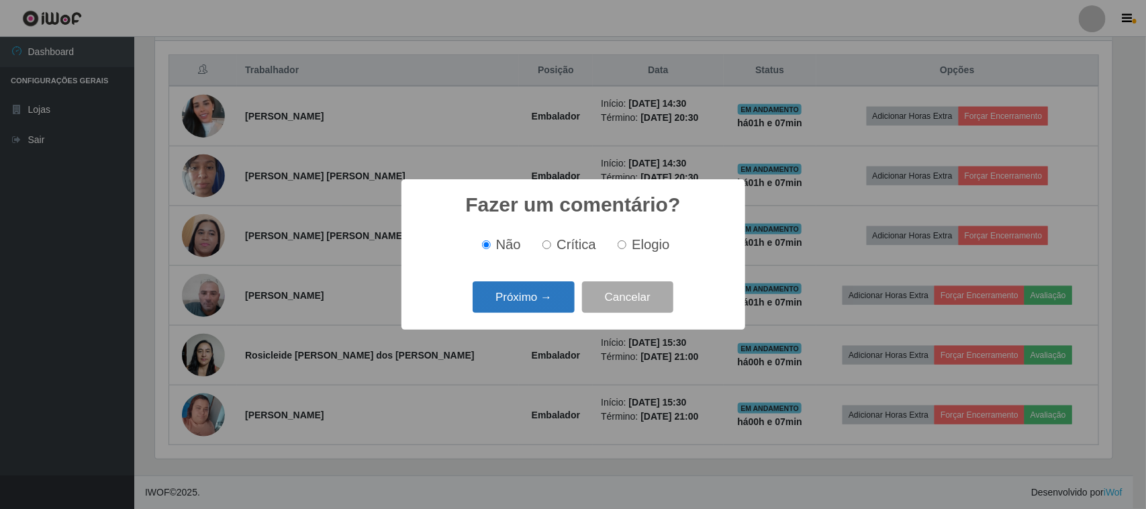
click at [522, 300] on button "Próximo →" at bounding box center [524, 297] width 102 height 32
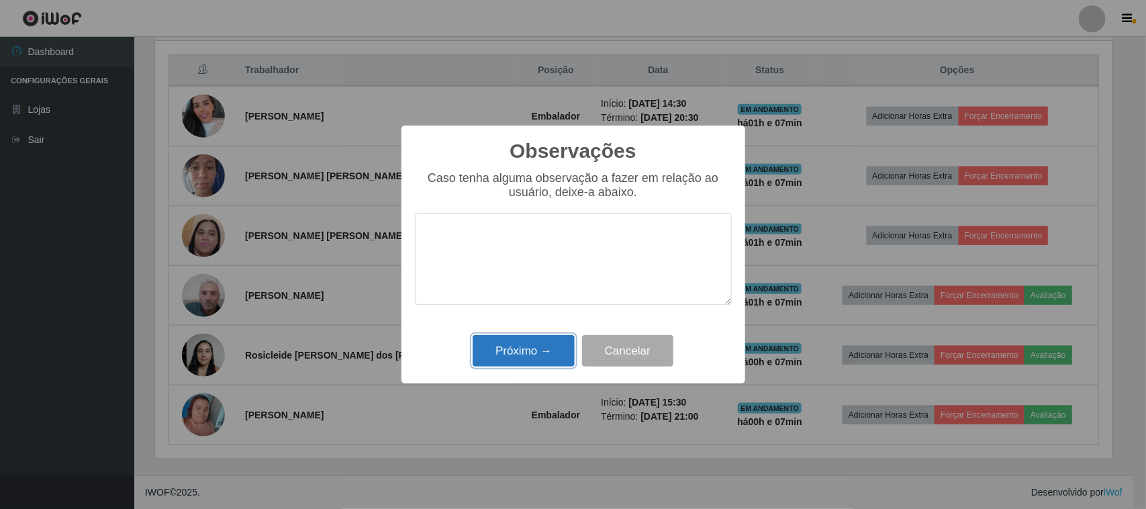
click at [527, 347] on button "Próximo →" at bounding box center [524, 351] width 102 height 32
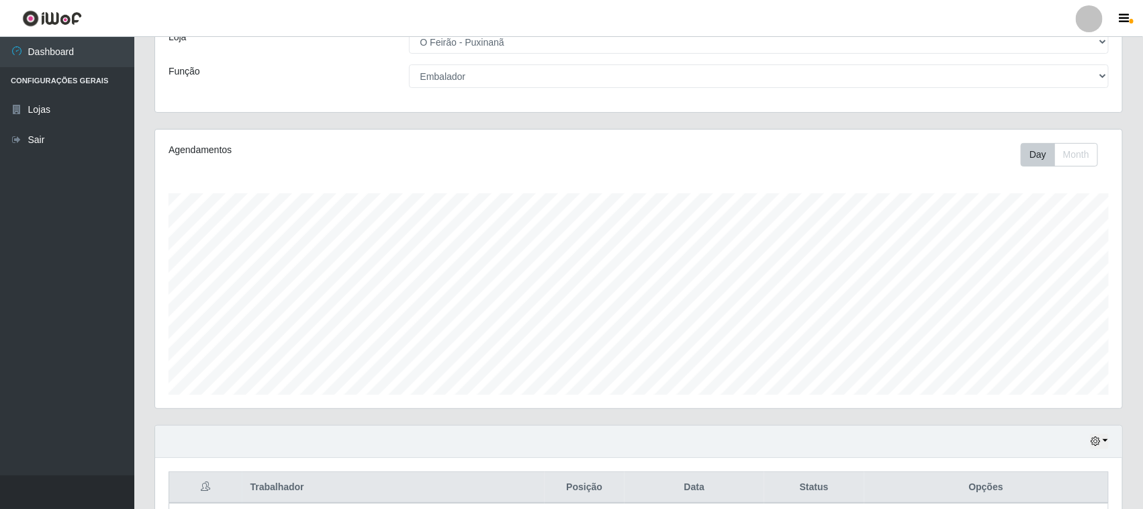
scroll to position [85, 0]
